Goal: Information Seeking & Learning: Learn about a topic

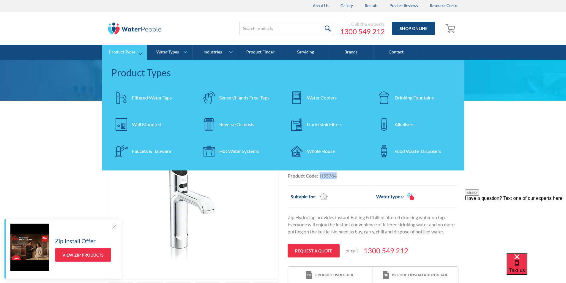
click at [142, 98] on div "Filtered Water Taps" at bounding box center [152, 97] width 40 height 7
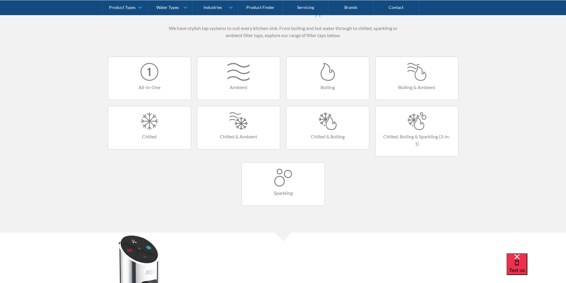
click at [327, 127] on div at bounding box center [327, 121] width 71 height 18
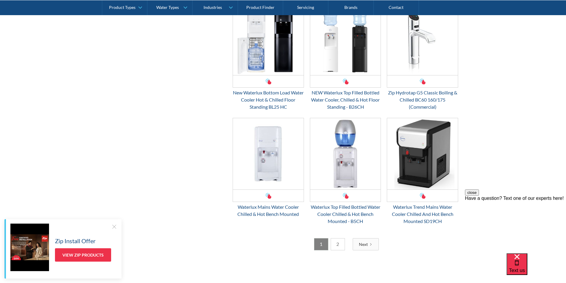
scroll to position [980, 0]
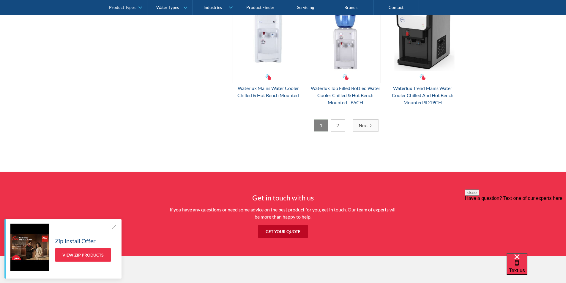
click at [335, 127] on link "2" at bounding box center [338, 125] width 14 height 12
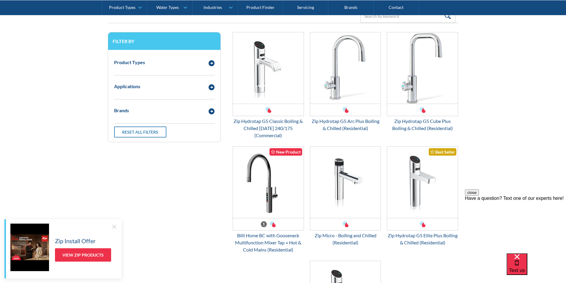
scroll to position [138, 0]
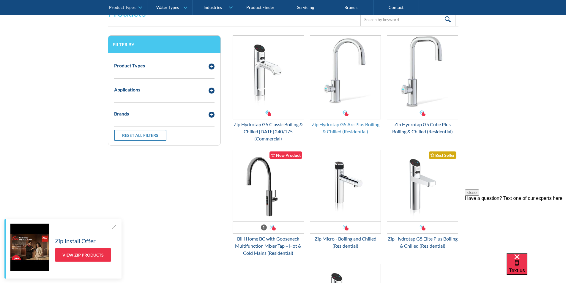
click at [332, 124] on div "Zip Hydrotap G5 Arc Plus Boiling & Chilled (Residential)" at bounding box center [345, 128] width 71 height 14
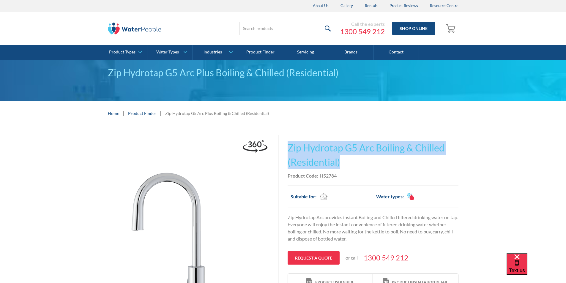
drag, startPoint x: 343, startPoint y: 161, endPoint x: 285, endPoint y: 149, distance: 59.2
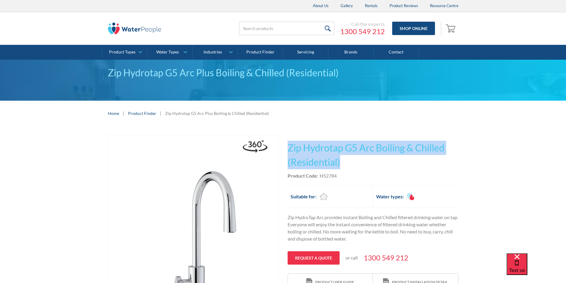
click at [285, 149] on div "Play video Fits Most Brands Best Seller No items found. This tap design is incl…" at bounding box center [283, 279] width 350 height 289
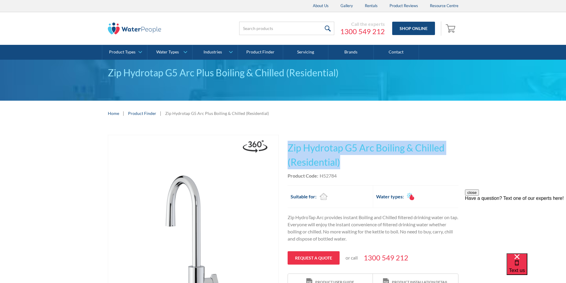
copy h1 "Zip Hydrotap G5 Arc Boiling & Chilled (Residential)"
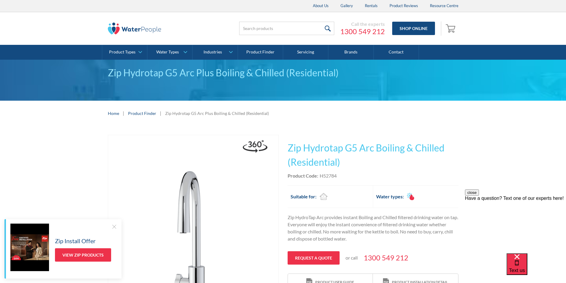
click at [342, 180] on div "This tap design is included in our standard range tap options when you purchase…" at bounding box center [372, 213] width 171 height 156
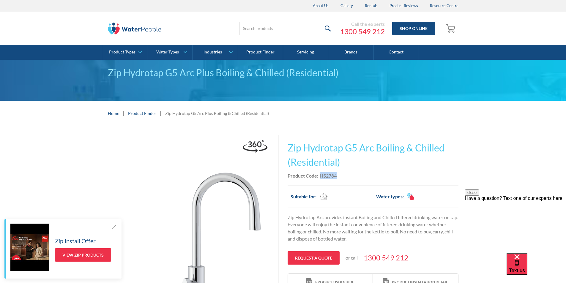
drag, startPoint x: 339, startPoint y: 175, endPoint x: 320, endPoint y: 176, distance: 19.3
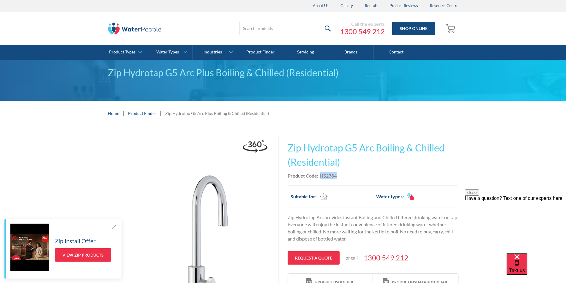
click at [320, 176] on div "Product Code: H52784" at bounding box center [372, 175] width 171 height 7
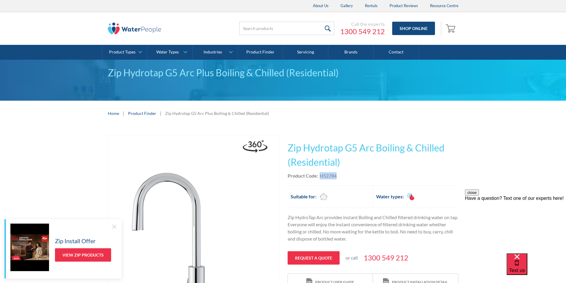
copy div "H52784"
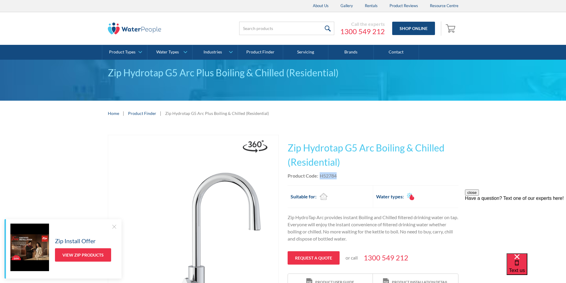
copy div "H52784"
